Goal: Information Seeking & Learning: Learn about a topic

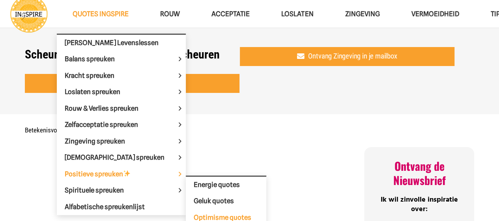
click at [194, 214] on span "Optimisme quotes" at bounding box center [223, 217] width 58 height 8
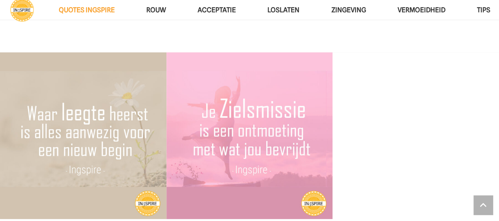
scroll to position [1816, 0]
